Goal: Information Seeking & Learning: Learn about a topic

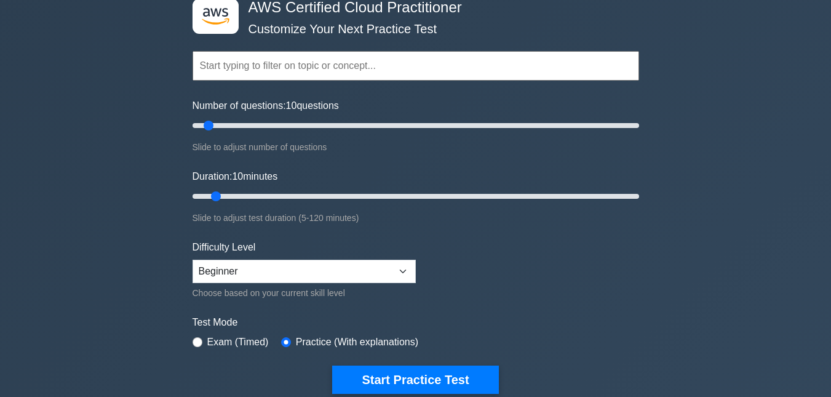
scroll to position [89, 0]
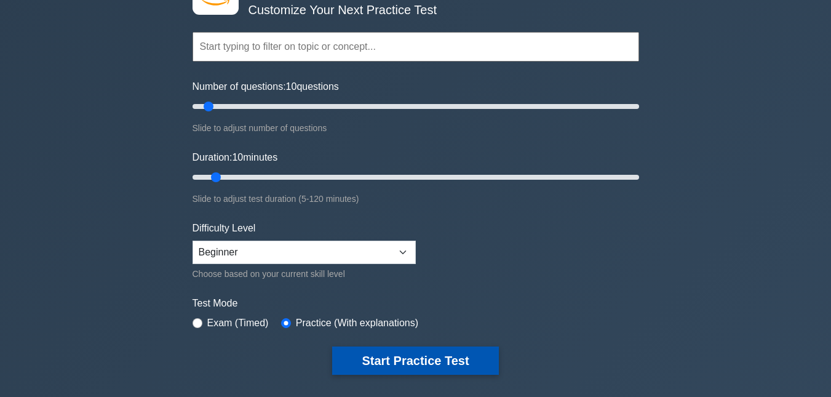
click at [390, 364] on button "Start Practice Test" at bounding box center [415, 360] width 166 height 28
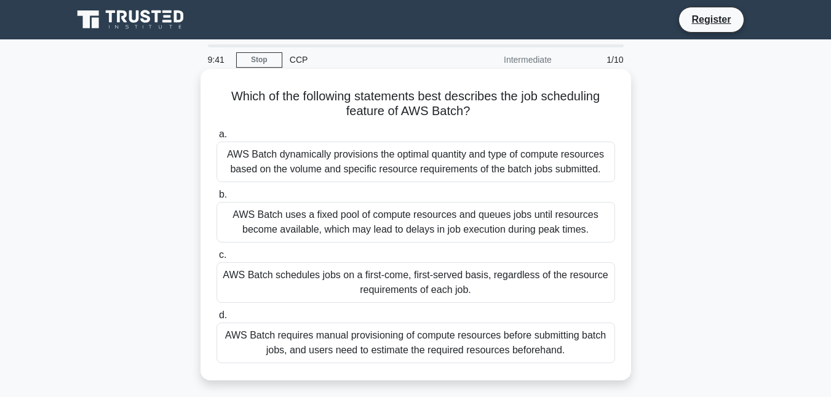
click at [281, 175] on div "AWS Batch dynamically provisions the optimal quantity and type of compute resou…" at bounding box center [415, 161] width 398 height 41
click at [216, 138] on input "a. AWS Batch dynamically provisions the optimal quantity and type of compute re…" at bounding box center [216, 134] width 0 height 8
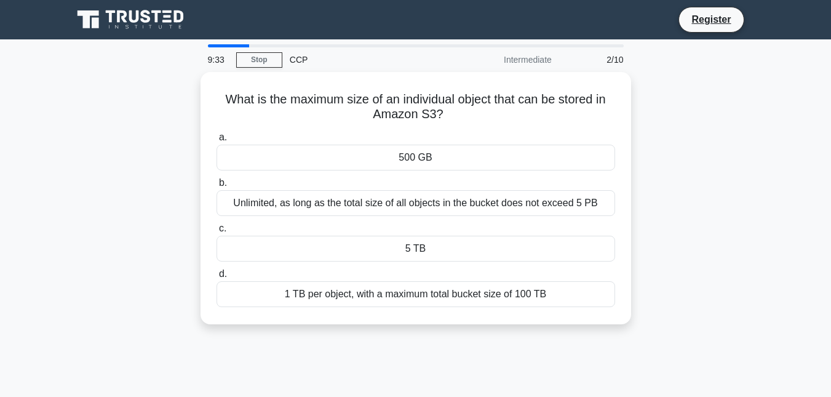
scroll to position [2, 0]
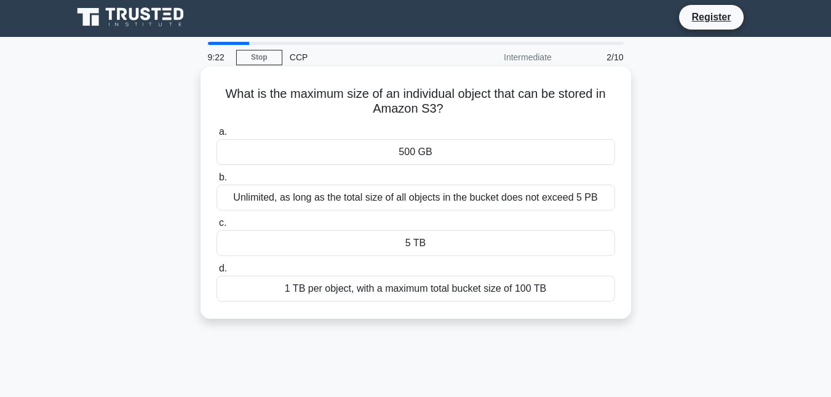
click at [456, 200] on div "Unlimited, as long as the total size of all objects in the bucket does not exce…" at bounding box center [415, 197] width 398 height 26
click at [216, 181] on input "b. Unlimited, as long as the total size of all objects in the bucket does not e…" at bounding box center [216, 177] width 0 height 8
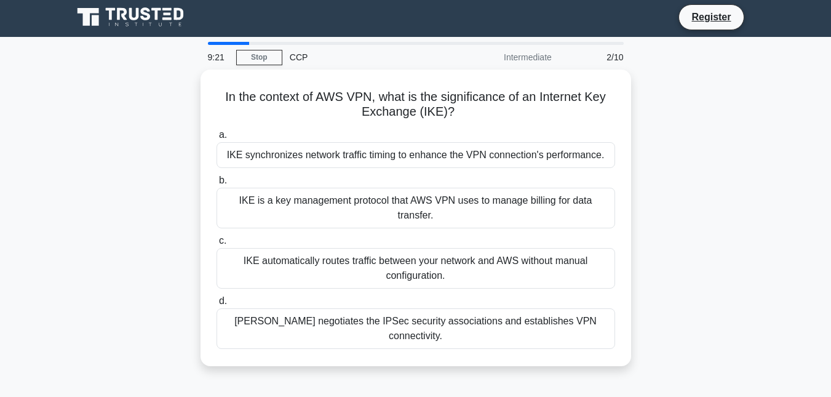
scroll to position [0, 0]
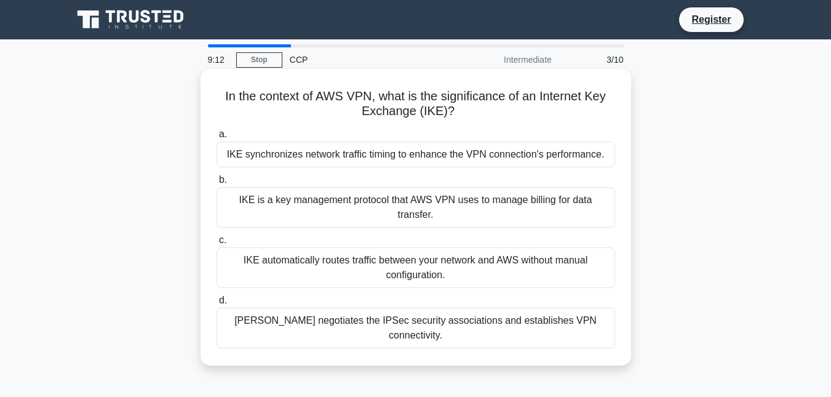
click at [323, 247] on div "IKE automatically routes traffic between your network and AWS without manual co…" at bounding box center [415, 267] width 398 height 41
click at [216, 242] on input "c. IKE automatically routes traffic between your network and AWS without manual…" at bounding box center [216, 240] width 0 height 8
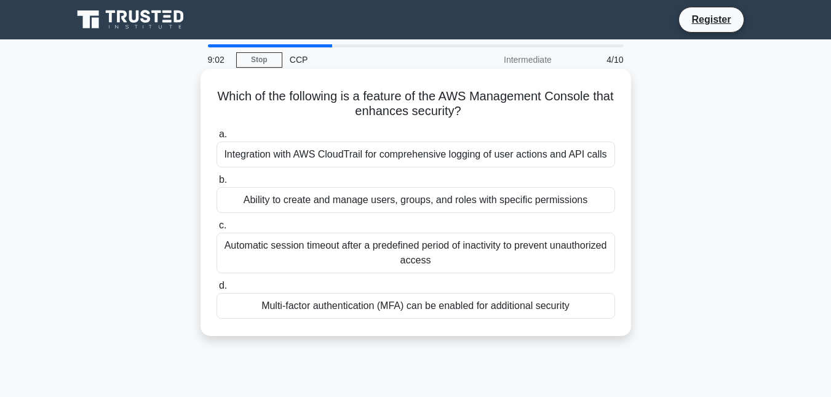
click at [305, 302] on div "Multi-factor authentication (MFA) can be enabled for additional security" at bounding box center [415, 306] width 398 height 26
click at [216, 290] on input "d. Multi-factor authentication (MFA) can be enabled for additional security" at bounding box center [216, 286] width 0 height 8
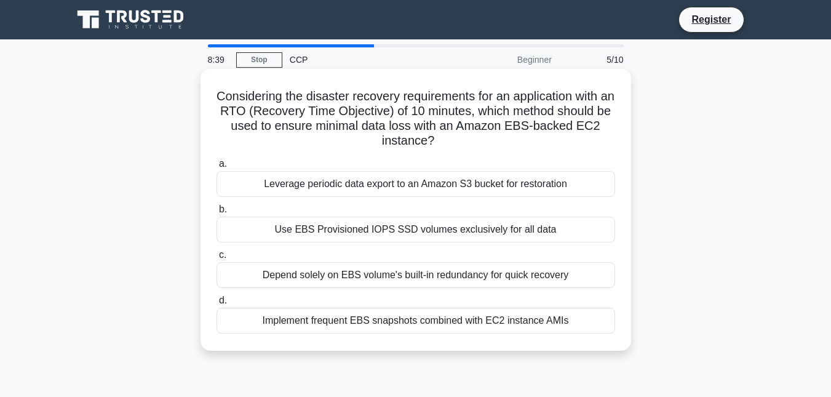
click at [329, 321] on div "Implement frequent EBS snapshots combined with EC2 instance AMIs" at bounding box center [415, 320] width 398 height 26
click at [216, 304] on input "d. Implement frequent EBS snapshots combined with EC2 instance AMIs" at bounding box center [216, 300] width 0 height 8
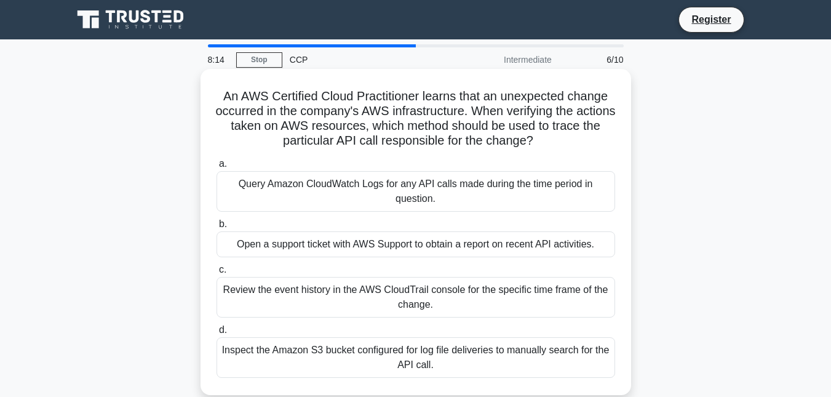
click at [363, 194] on div "Query Amazon CloudWatch Logs for any API calls made during the time period in q…" at bounding box center [415, 191] width 398 height 41
click at [216, 168] on input "a. Query Amazon CloudWatch Logs for any API calls made during the time period i…" at bounding box center [216, 164] width 0 height 8
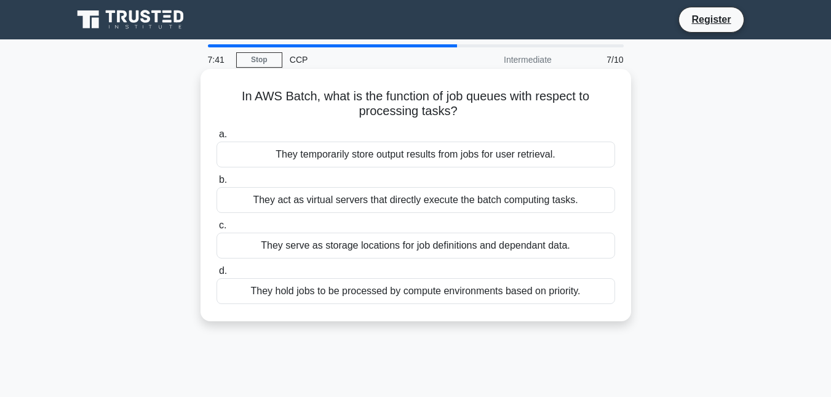
click at [374, 296] on div "They hold jobs to be processed by compute environments based on priority." at bounding box center [415, 291] width 398 height 26
click at [216, 275] on input "d. They hold jobs to be processed by compute environments based on priority." at bounding box center [216, 271] width 0 height 8
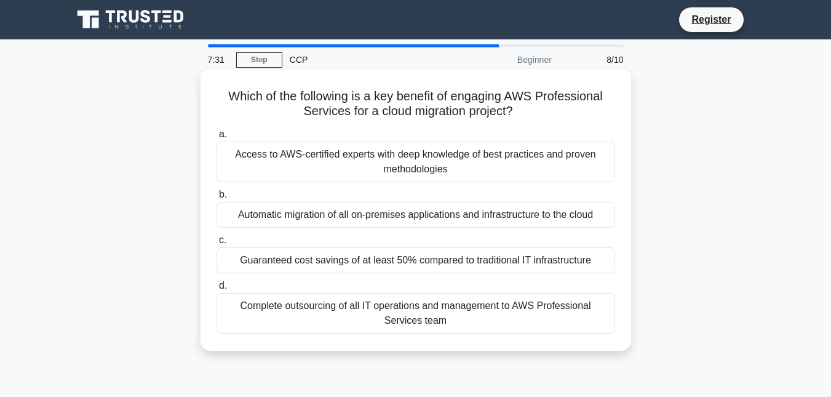
click at [393, 171] on div "Access to AWS-certified experts with deep knowledge of best practices and prove…" at bounding box center [415, 161] width 398 height 41
click at [216, 138] on input "a. Access to AWS-certified experts with deep knowledge of best practices and pr…" at bounding box center [216, 134] width 0 height 8
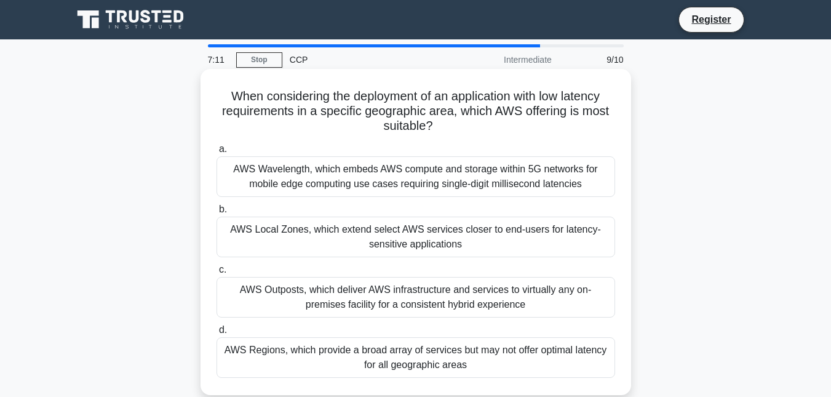
click at [417, 241] on div "AWS Local Zones, which extend select AWS services closer to end-users for laten…" at bounding box center [415, 236] width 398 height 41
click at [216, 213] on input "b. AWS Local Zones, which extend select AWS services closer to end-users for la…" at bounding box center [216, 209] width 0 height 8
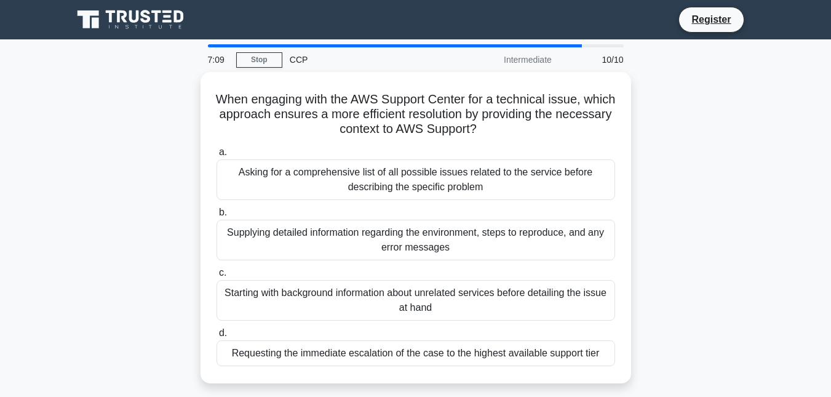
click at [417, 241] on div "Supplying detailed information regarding the environment, steps to reproduce, a…" at bounding box center [415, 240] width 398 height 41
click at [216, 216] on input "b. Supplying detailed information regarding the environment, steps to reproduce…" at bounding box center [216, 212] width 0 height 8
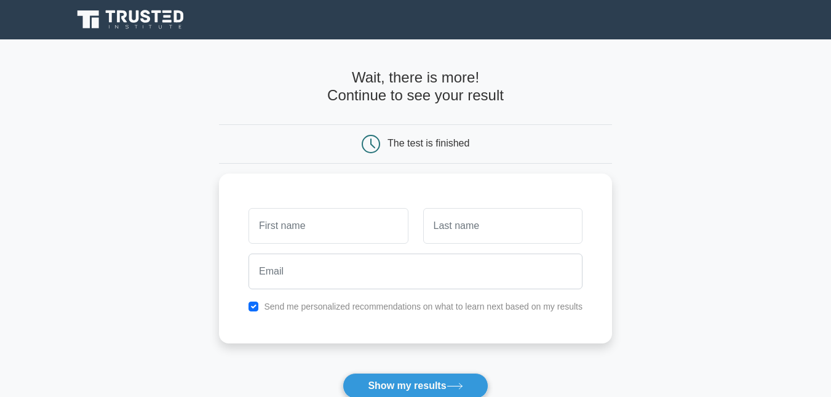
click at [631, 129] on main "Wait, there is more! Continue to see your result The test is finished and the" at bounding box center [415, 260] width 831 height 443
click at [165, 20] on icon at bounding box center [132, 19] width 118 height 23
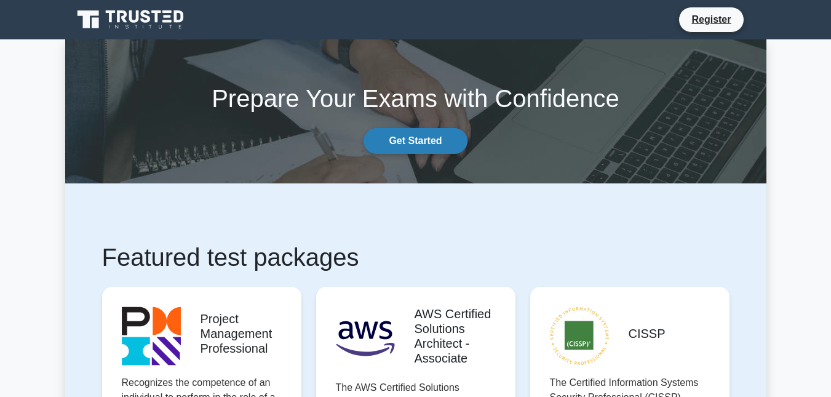
click at [435, 141] on link "Get Started" at bounding box center [414, 141] width 103 height 26
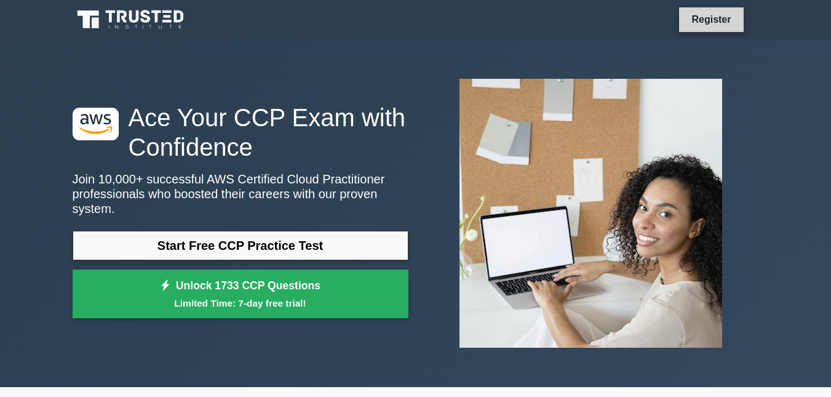
click at [724, 18] on link "Register" at bounding box center [711, 19] width 54 height 15
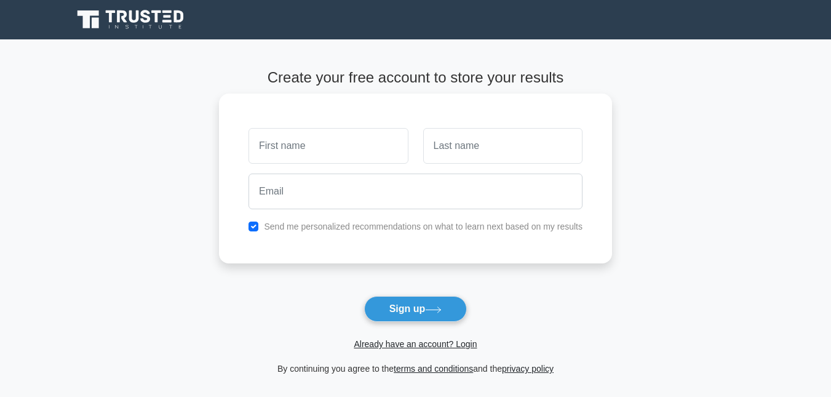
click at [360, 164] on input "text" at bounding box center [327, 146] width 159 height 36
click at [422, 344] on link "Already have an account? Login" at bounding box center [415, 344] width 123 height 10
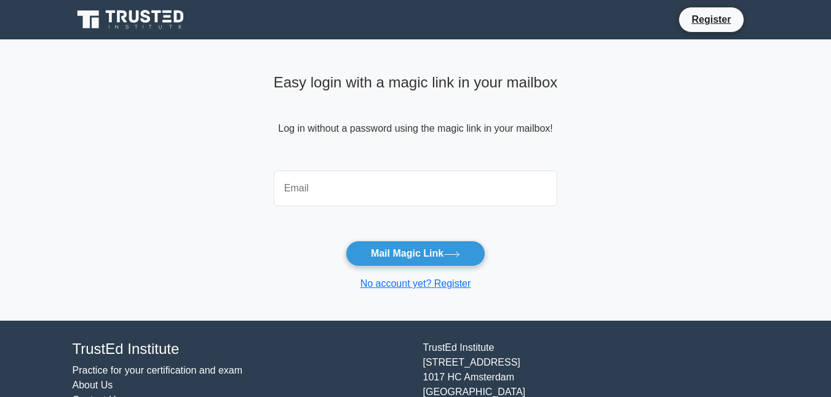
click at [347, 178] on input "email" at bounding box center [416, 188] width 284 height 36
type input "clivet2cool@gmail.com"
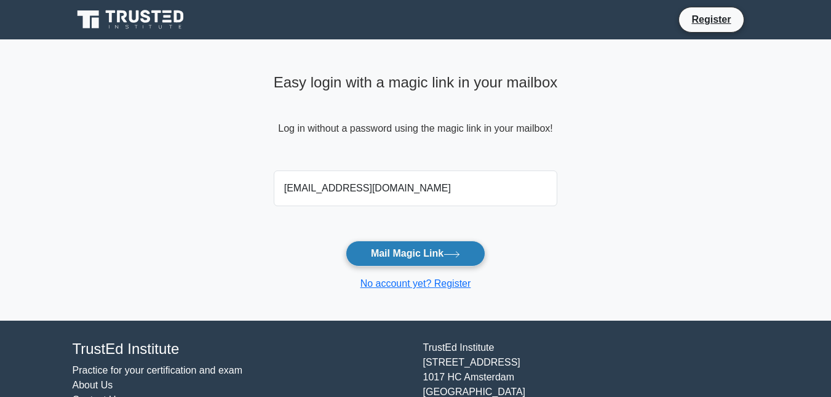
click at [426, 255] on button "Mail Magic Link" at bounding box center [416, 253] width 140 height 26
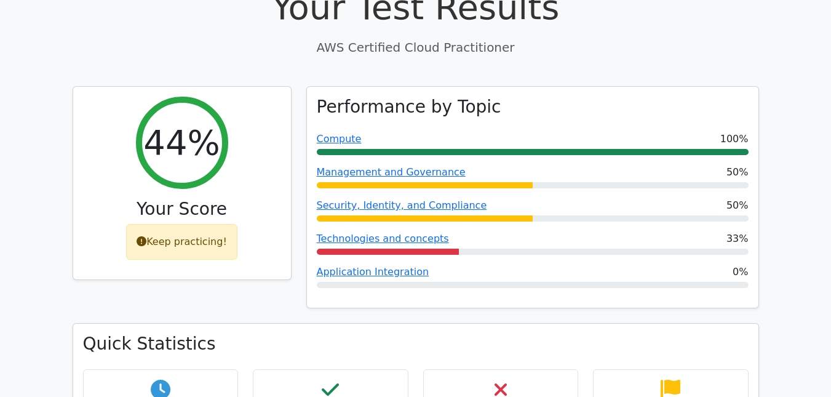
scroll to position [444, 0]
